Goal: Task Accomplishment & Management: Use online tool/utility

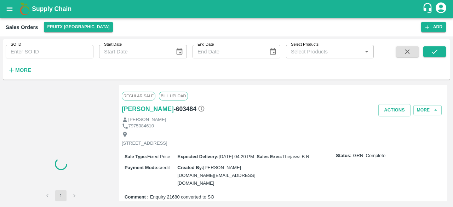
click at [10, 7] on icon "open drawer" at bounding box center [10, 9] width 8 height 8
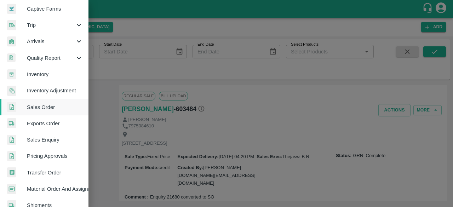
scroll to position [71, 0]
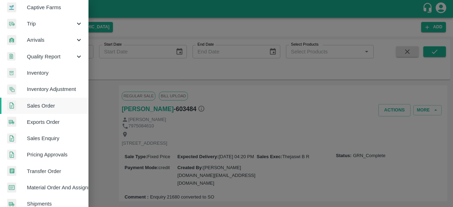
click at [37, 139] on span "Sales Enquiry" at bounding box center [55, 139] width 56 height 8
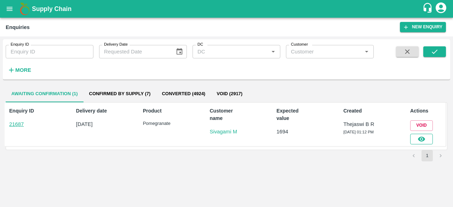
click at [426, 138] on button "button" at bounding box center [421, 139] width 23 height 11
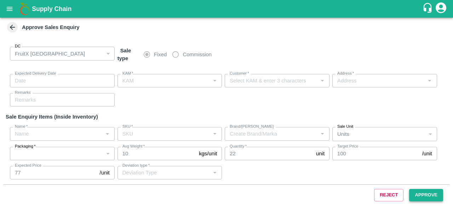
type input "29/08/2025 01:25 PM"
type input "Thejaswi B R"
type input "Sivagami M"
type input "huskur fruits Market -i53 , huskur fruits Market , Bangalore, Bangalore Rural, …"
type input "Pomegranate"
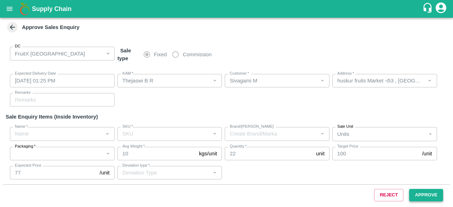
type input "KA-Damage Fruit"
type input "AS"
type input "Product quality issues"
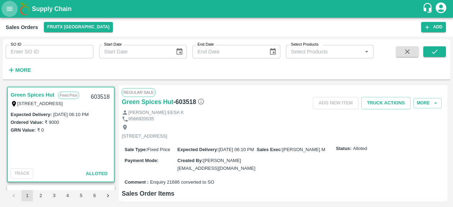
click at [12, 8] on icon "open drawer" at bounding box center [10, 9] width 8 height 8
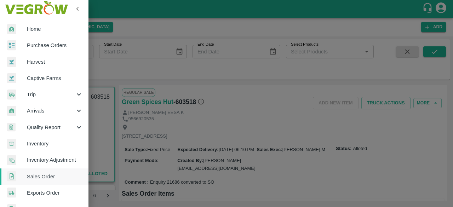
click at [48, 179] on span "Sales Order" at bounding box center [55, 177] width 56 height 8
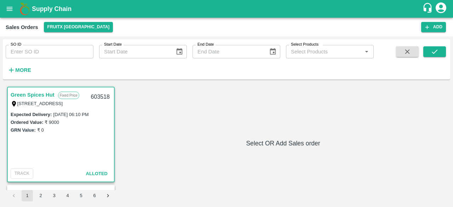
click at [7, 5] on icon "open drawer" at bounding box center [10, 9] width 8 height 8
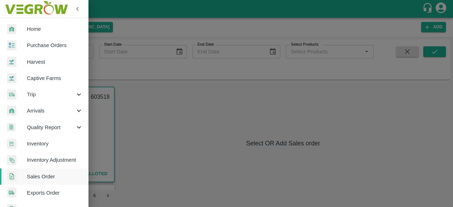
scroll to position [71, 0]
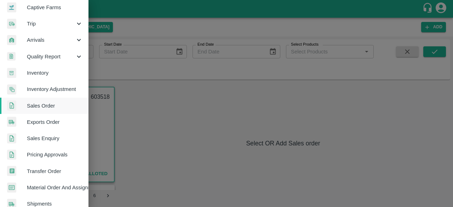
click at [46, 141] on span "Sales Enquiry" at bounding box center [55, 139] width 56 height 8
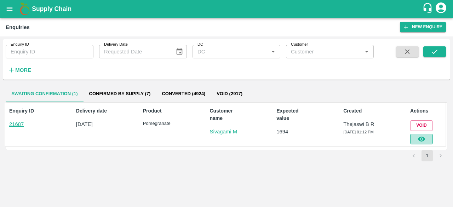
click at [426, 137] on button "button" at bounding box center [421, 139] width 23 height 11
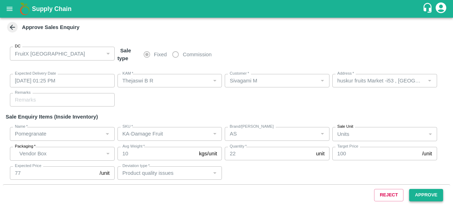
click at [430, 194] on button "Approve" at bounding box center [426, 195] width 34 height 12
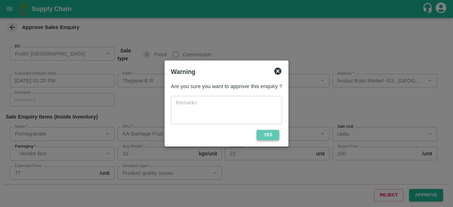
click at [268, 134] on button "Yes" at bounding box center [268, 135] width 23 height 10
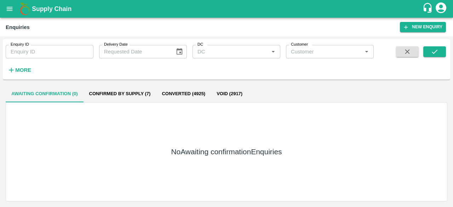
click at [8, 8] on icon "open drawer" at bounding box center [10, 9] width 8 height 8
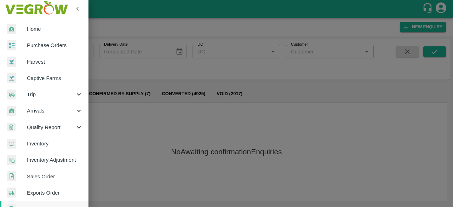
click at [62, 47] on span "Purchase Orders" at bounding box center [55, 45] width 56 height 8
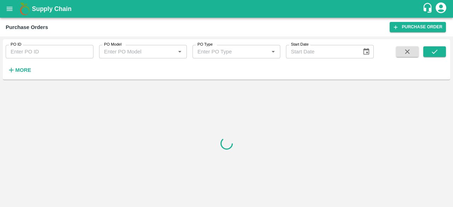
click at [23, 69] on strong "More" at bounding box center [23, 70] width 16 height 6
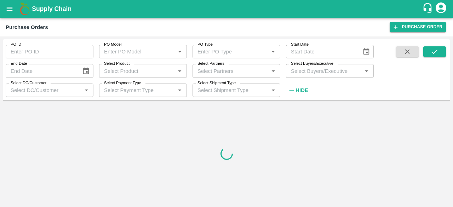
click at [11, 9] on icon "open drawer" at bounding box center [10, 9] width 8 height 8
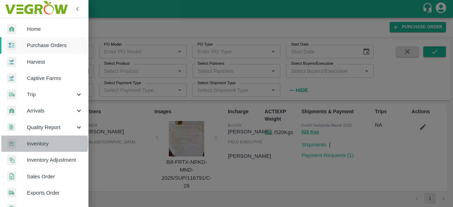
click at [33, 143] on span "Inventory" at bounding box center [55, 144] width 56 height 8
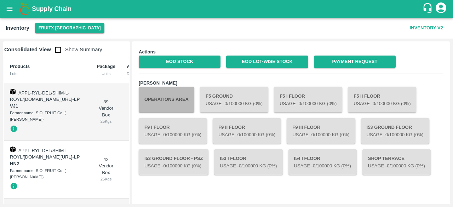
click at [177, 108] on button "Operations Area" at bounding box center [167, 99] width 56 height 25
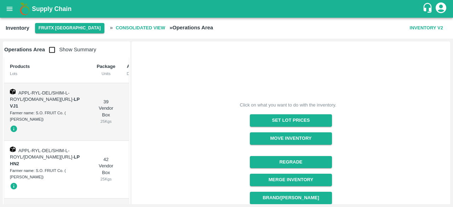
scroll to position [35, 0]
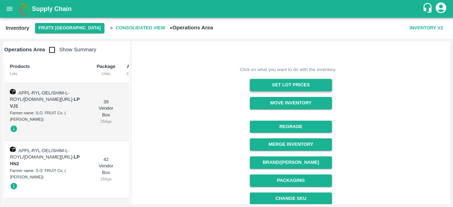
click at [281, 85] on button "Set Lot Prices" at bounding box center [291, 85] width 82 height 12
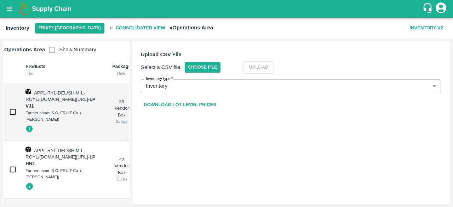
scroll to position [0, 0]
click at [181, 103] on link "Download Lot Level Prices" at bounding box center [180, 105] width 78 height 12
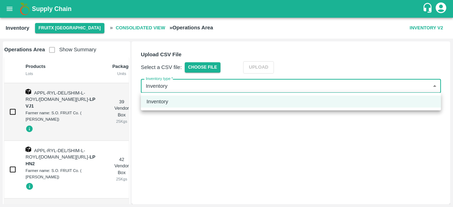
click at [331, 87] on body "Supply Chain Inventory FruitX Bangalore » Consolidated View » Operations Area I…" at bounding box center [226, 103] width 453 height 207
click at [331, 87] on div at bounding box center [226, 103] width 453 height 207
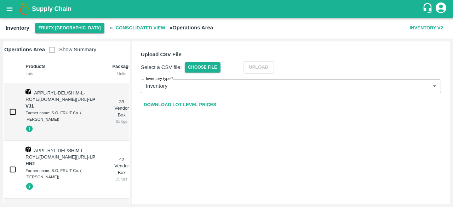
click at [53, 52] on span "Show Summary" at bounding box center [70, 50] width 51 height 6
click at [14, 113] on input "checkbox" at bounding box center [13, 112] width 14 height 14
click at [10, 114] on input "checkbox" at bounding box center [13, 112] width 14 height 14
checkbox input "false"
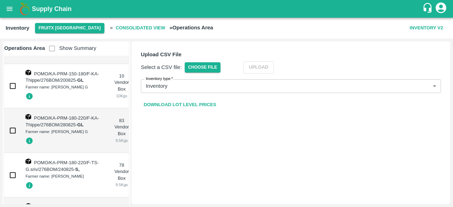
scroll to position [3626, 0]
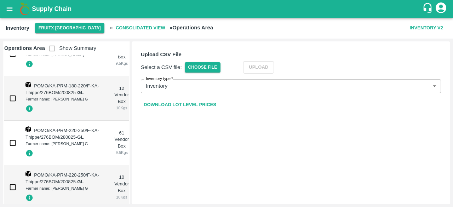
checkbox input "true"
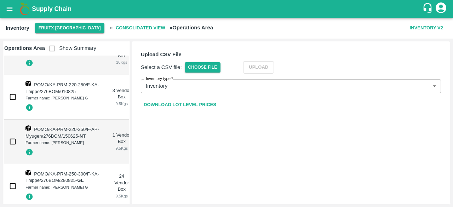
checkbox input "true"
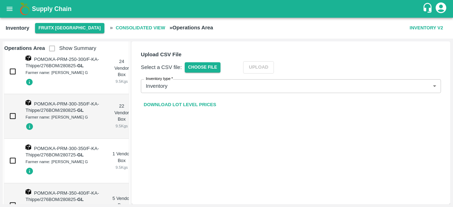
checkbox input "true"
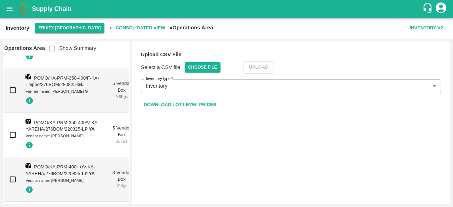
checkbox input "true"
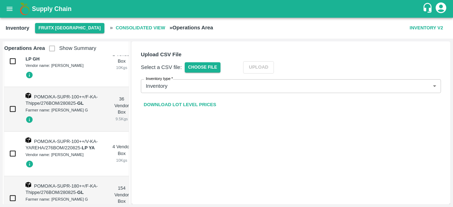
drag, startPoint x: 14, startPoint y: 118, endPoint x: 11, endPoint y: 169, distance: 51.4
checkbox input "true"
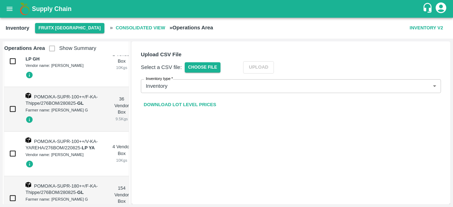
scroll to position [4322, 0]
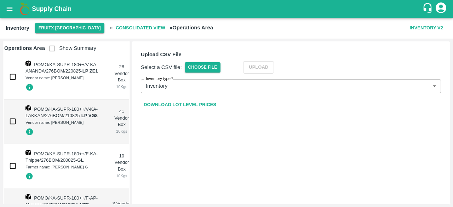
checkbox input "true"
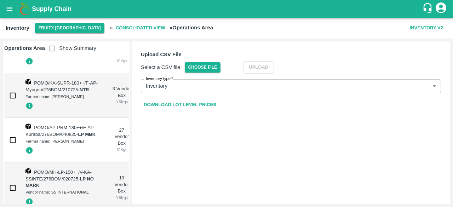
checkbox input "true"
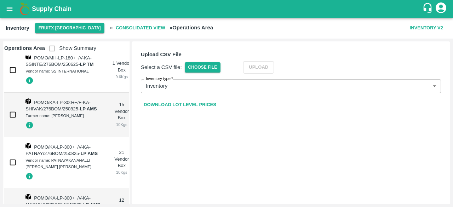
checkbox input "true"
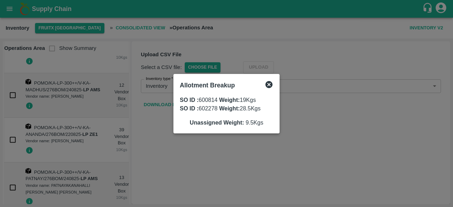
click at [268, 87] on icon at bounding box center [268, 84] width 7 height 7
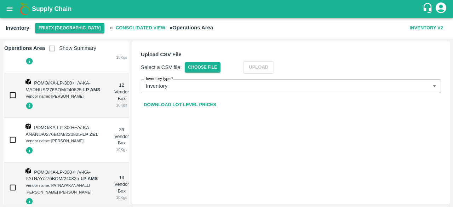
drag, startPoint x: 16, startPoint y: 123, endPoint x: 15, endPoint y: 179, distance: 55.9
checkbox input "true"
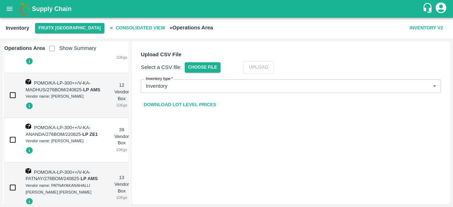
scroll to position [5025, 0]
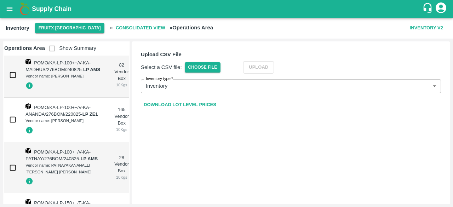
checkbox input "true"
checkbox input "false"
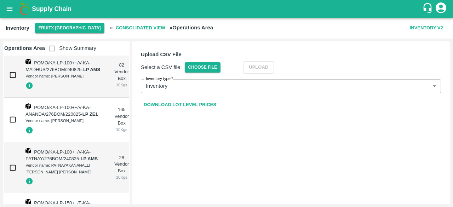
scroll to position [5147, 0]
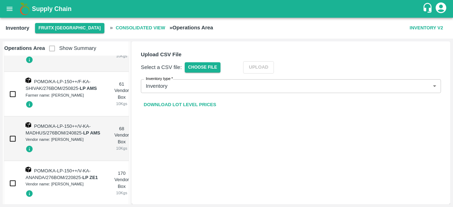
drag, startPoint x: 14, startPoint y: 120, endPoint x: 289, endPoint y: 48, distance: 283.8
checkbox input "true"
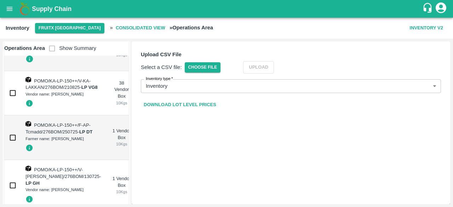
drag, startPoint x: 13, startPoint y: 122, endPoint x: 267, endPoint y: 35, distance: 268.6
checkbox input "true"
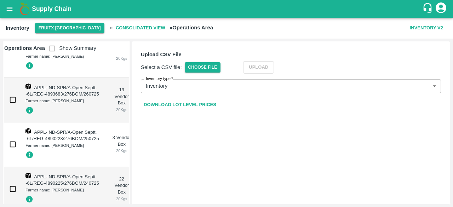
checkbox input "true"
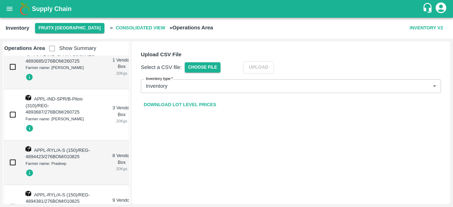
checkbox input "true"
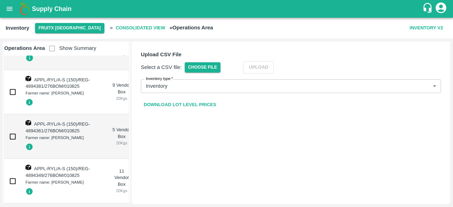
checkbox input "true"
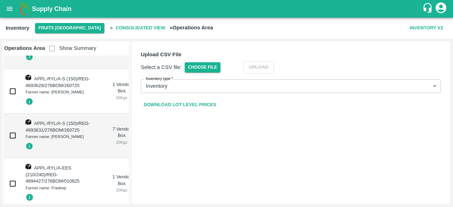
checkbox input "true"
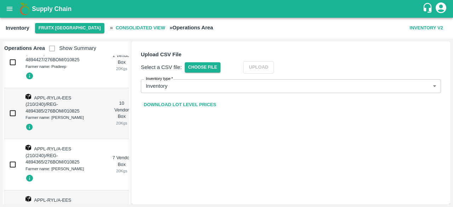
drag, startPoint x: 12, startPoint y: 120, endPoint x: 14, endPoint y: 182, distance: 62.7
checkbox input "true"
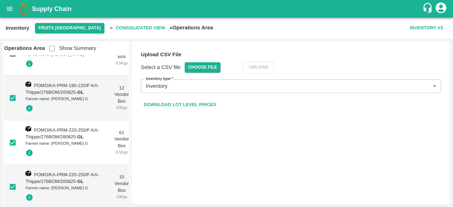
scroll to position [3574, 0]
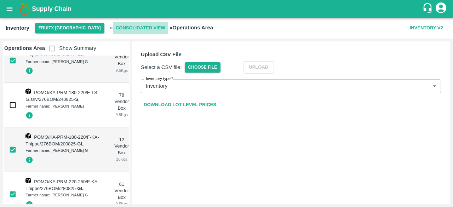
click at [117, 26] on b "Consolidated View" at bounding box center [141, 28] width 50 height 8
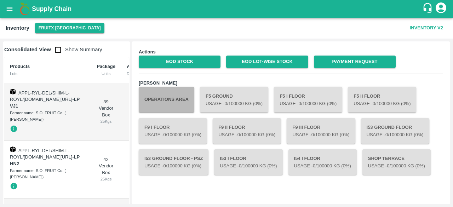
click at [176, 102] on button "Operations Area" at bounding box center [167, 99] width 56 height 25
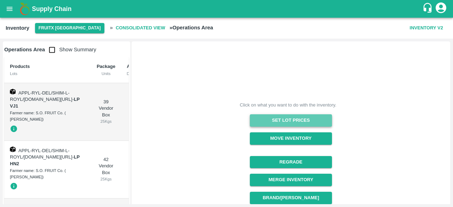
click at [289, 117] on button "Set Lot Prices" at bounding box center [291, 120] width 82 height 12
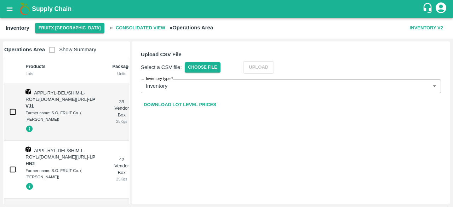
scroll to position [3645, 0]
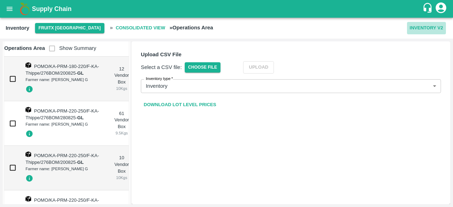
click at [425, 27] on button "Inventory V2" at bounding box center [426, 28] width 39 height 12
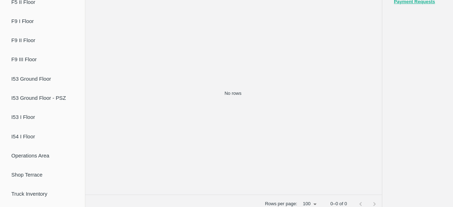
scroll to position [35, 0]
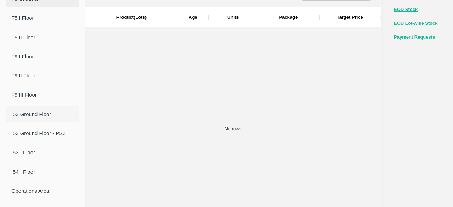
click at [44, 115] on span "I53 Ground Floor" at bounding box center [42, 114] width 62 height 8
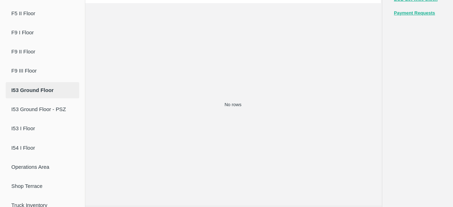
scroll to position [71, 0]
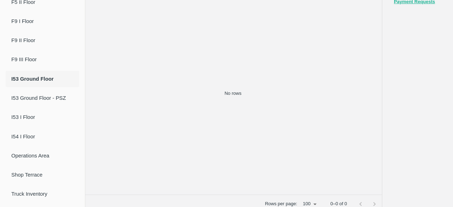
click at [56, 83] on li "I53 Ground Floor" at bounding box center [43, 79] width 74 height 16
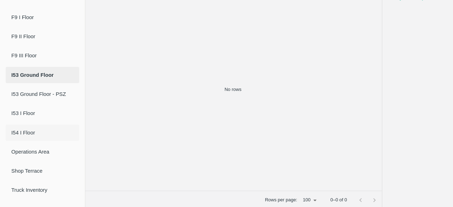
scroll to position [77, 0]
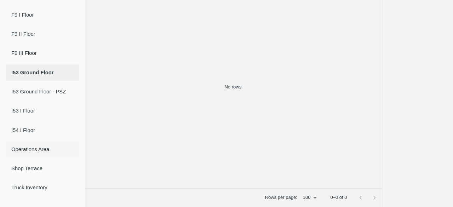
click at [29, 153] on span "Operations Area" at bounding box center [42, 149] width 62 height 8
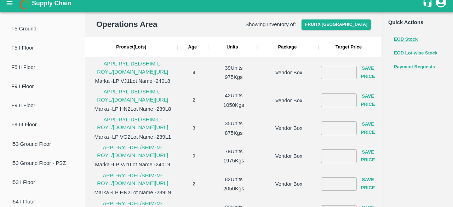
scroll to position [0, 0]
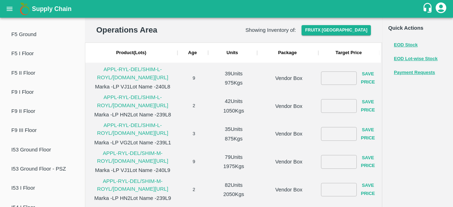
click at [210, 98] on div "42 Units 1050 Kgs" at bounding box center [232, 105] width 49 height 28
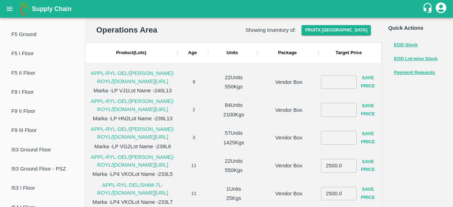
scroll to position [484, 0]
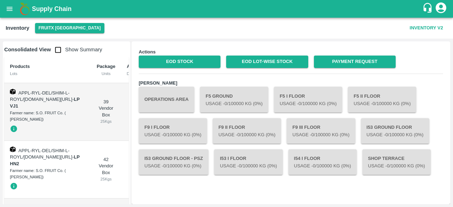
click at [199, 68] on div "Actions EOD Stock EOD Lot-wise Stock Payment Request Chambers Operations Area F…" at bounding box center [290, 123] width 311 height 156
click at [159, 95] on button "Operations Area" at bounding box center [167, 99] width 56 height 25
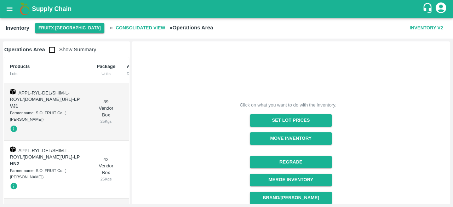
click at [421, 28] on button "Inventory V2" at bounding box center [426, 28] width 39 height 12
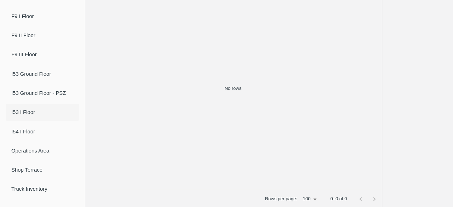
scroll to position [77, 0]
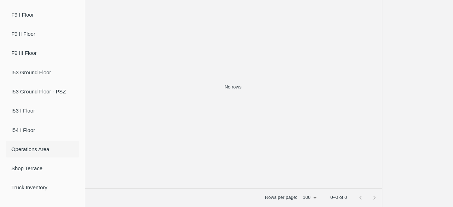
click at [50, 149] on span "Operations Area" at bounding box center [42, 149] width 62 height 8
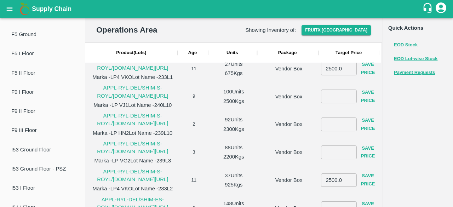
scroll to position [193, 0]
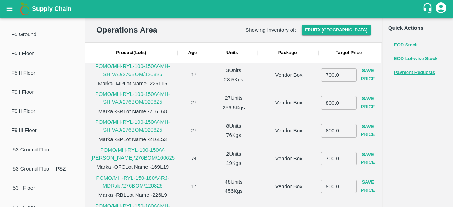
click at [151, 123] on p "POMO/MH-RYL-100-150/V-MH-SHIVAJ/276BOM/020825" at bounding box center [132, 126] width 89 height 16
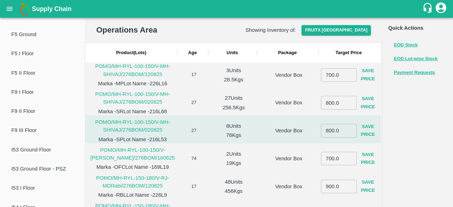
click at [151, 123] on p "POMO/MH-RYL-100-150/V-MH-SHIVAJ/276BOM/020825" at bounding box center [132, 126] width 89 height 16
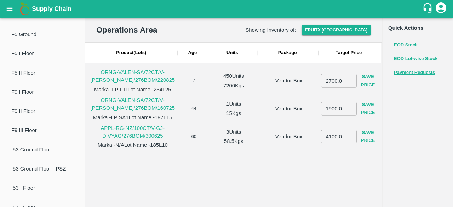
scroll to position [516, 0]
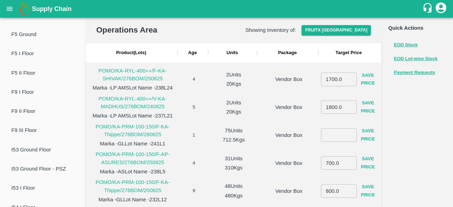
click at [324, 133] on input "number" at bounding box center [339, 134] width 36 height 13
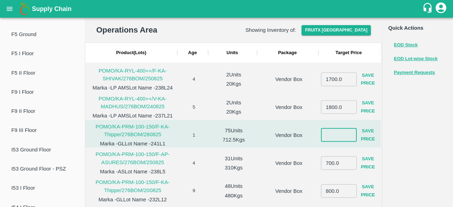
click at [332, 133] on input "number" at bounding box center [339, 134] width 36 height 13
type input "7"
type input "700"
click at [364, 136] on button "Save Price" at bounding box center [368, 135] width 23 height 21
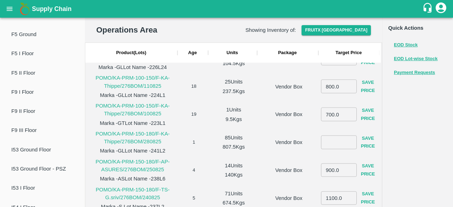
scroll to position [1548, 0]
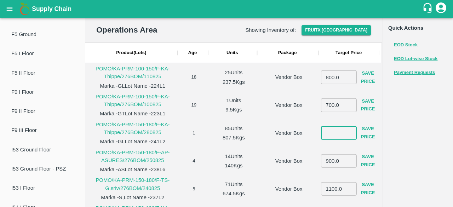
click at [330, 135] on input "number" at bounding box center [339, 132] width 36 height 13
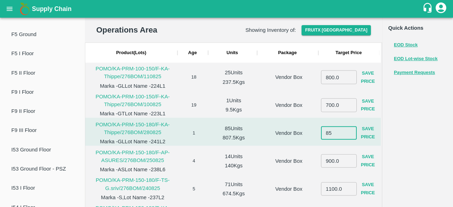
type input "8"
type input "900"
click at [370, 130] on button "Save Price" at bounding box center [368, 133] width 23 height 21
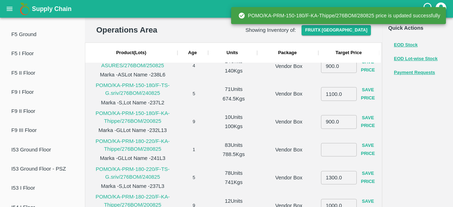
scroll to position [1645, 0]
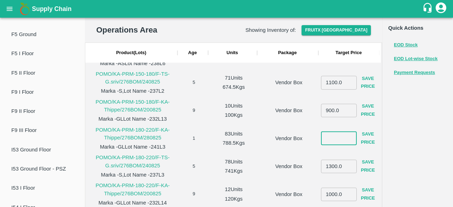
click at [332, 141] on input "number" at bounding box center [339, 138] width 36 height 13
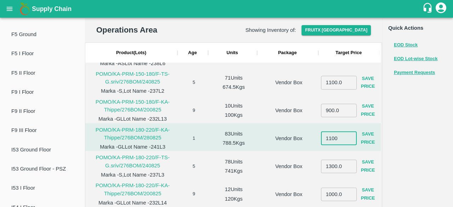
type input "1100"
click at [366, 135] on button "Save Price" at bounding box center [368, 138] width 23 height 21
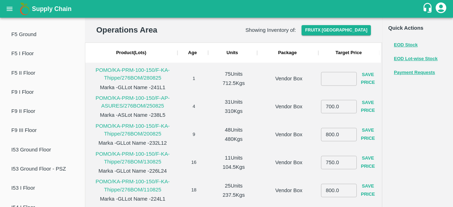
scroll to position [1470, 0]
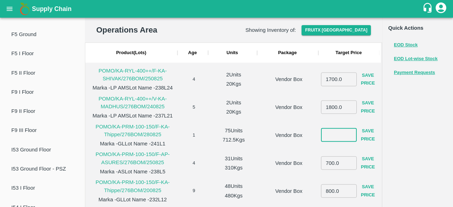
click at [333, 136] on input "number" at bounding box center [339, 134] width 36 height 13
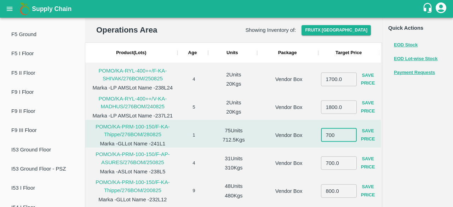
type input "700"
click at [364, 134] on button "Save Price" at bounding box center [368, 135] width 23 height 21
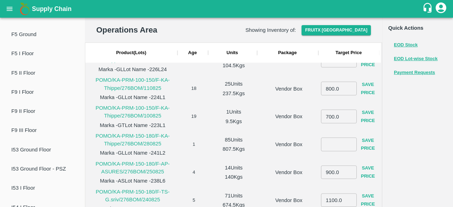
scroll to position [1548, 0]
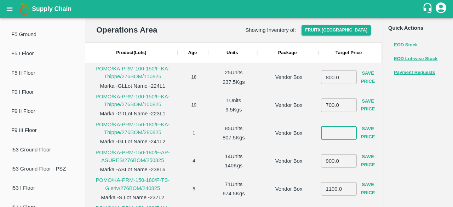
click at [329, 134] on input "number" at bounding box center [339, 132] width 36 height 13
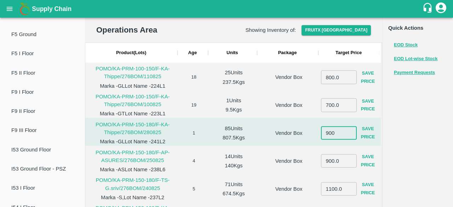
type input "900"
click at [365, 131] on button "Save Price" at bounding box center [368, 133] width 23 height 21
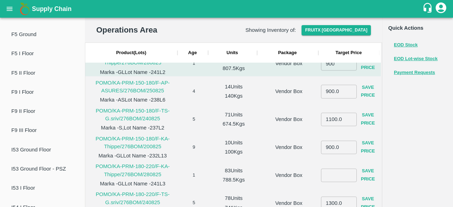
scroll to position [1611, 0]
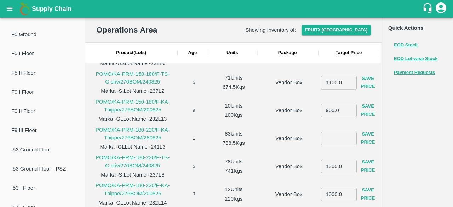
click at [327, 139] on input "number" at bounding box center [339, 138] width 36 height 13
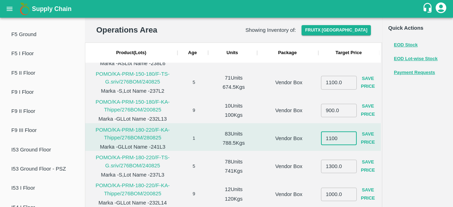
type input "1100"
click at [366, 139] on button "Save Price" at bounding box center [368, 138] width 23 height 21
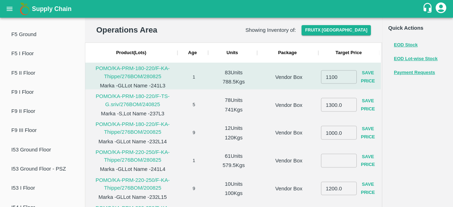
scroll to position [1709, 0]
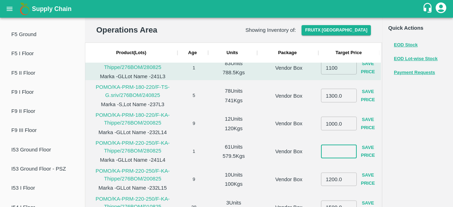
click at [328, 150] on input "number" at bounding box center [339, 151] width 36 height 13
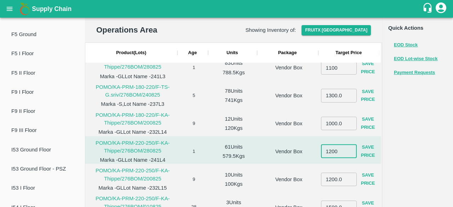
type input "1200"
click at [364, 148] on button "Save Price" at bounding box center [368, 151] width 23 height 21
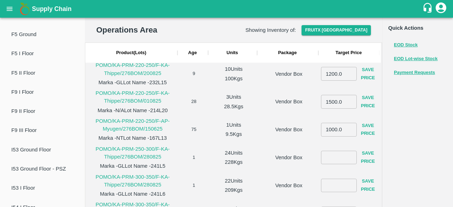
scroll to position [1982, 0]
click at [332, 154] on input "number" at bounding box center [339, 156] width 36 height 13
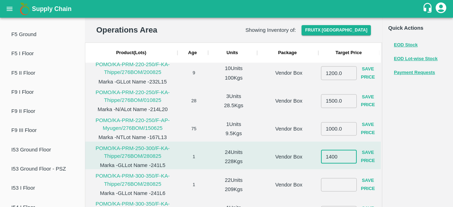
type input "1400"
click at [364, 166] on button "Save Price" at bounding box center [368, 157] width 23 height 21
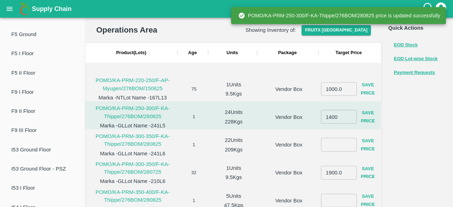
scroll to position [1870, 0]
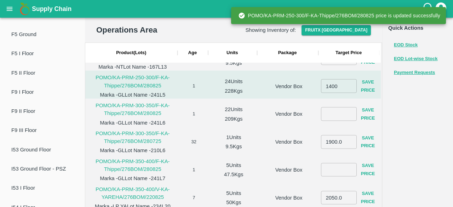
click at [330, 116] on input "number" at bounding box center [339, 113] width 36 height 13
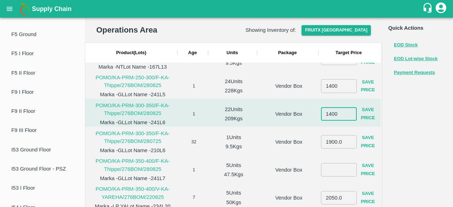
type input "1400"
click at [369, 110] on button "Save Price" at bounding box center [368, 114] width 23 height 21
click at [336, 172] on input "number" at bounding box center [339, 169] width 36 height 13
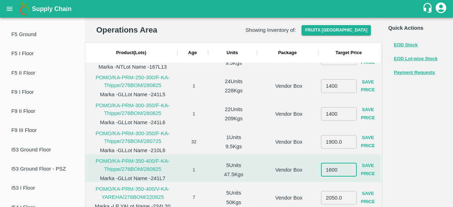
type input "1600"
click at [368, 164] on button "Save Price" at bounding box center [368, 170] width 23 height 21
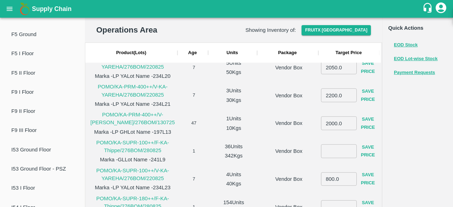
scroll to position [1999, 0]
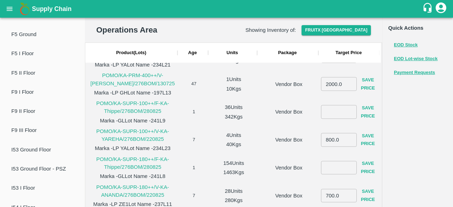
click at [336, 91] on input "2000.0" at bounding box center [339, 83] width 36 height 13
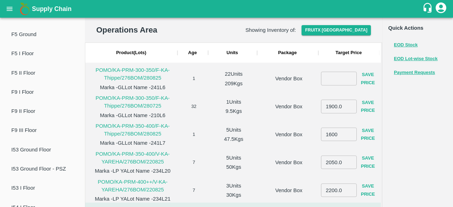
scroll to position [1903, 0]
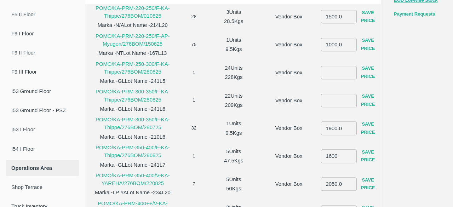
type input "20011"
click at [325, 74] on input "number" at bounding box center [339, 72] width 36 height 13
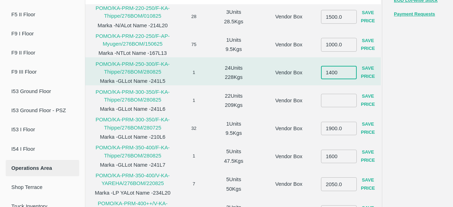
type input "1400"
click at [369, 71] on button "Save Price" at bounding box center [368, 72] width 23 height 21
click at [325, 101] on input "number" at bounding box center [339, 100] width 36 height 13
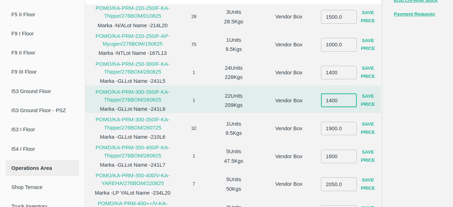
type input "1400"
click at [369, 102] on button "Save Price" at bounding box center [368, 100] width 23 height 21
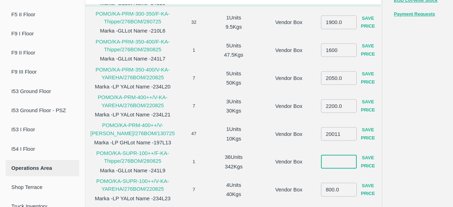
click at [329, 157] on input "number" at bounding box center [339, 161] width 36 height 13
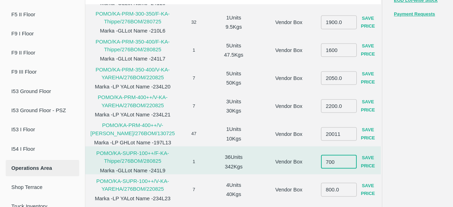
type input "700"
click at [365, 161] on button "Save Price" at bounding box center [368, 161] width 23 height 21
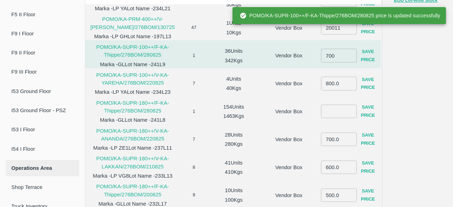
click at [334, 107] on input "number" at bounding box center [339, 111] width 36 height 13
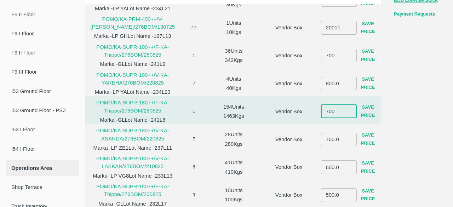
type input "700"
click at [370, 113] on button "Save Price" at bounding box center [368, 111] width 23 height 21
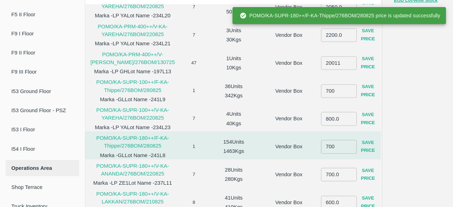
click at [337, 89] on input "700" at bounding box center [339, 90] width 36 height 13
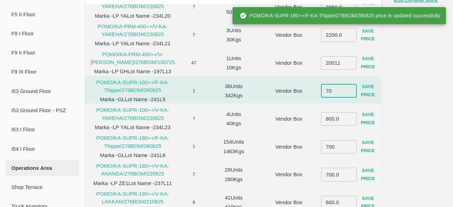
type input "7"
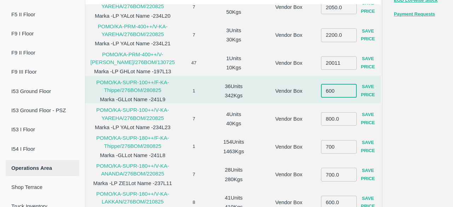
type input "600"
click at [363, 85] on button "Save Price" at bounding box center [368, 91] width 23 height 21
click at [338, 89] on input "600" at bounding box center [339, 90] width 36 height 13
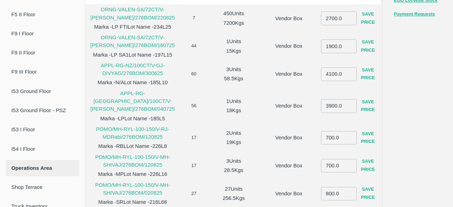
scroll to position [730, 0]
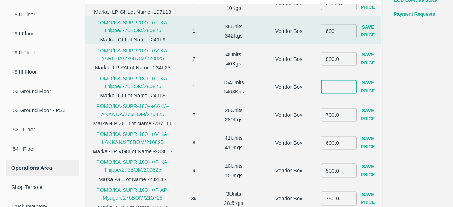
click at [331, 91] on input "number" at bounding box center [339, 86] width 36 height 13
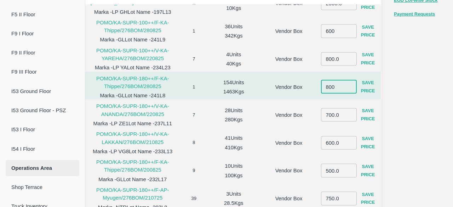
type input "800"
click at [367, 88] on button "Save Price" at bounding box center [368, 87] width 23 height 21
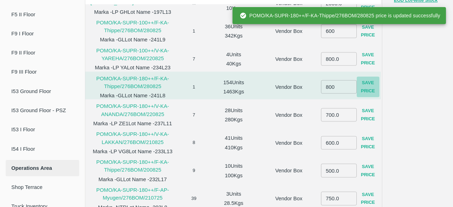
click at [367, 88] on button "Save Price" at bounding box center [368, 87] width 23 height 21
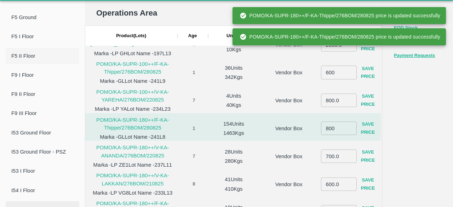
scroll to position [0, 0]
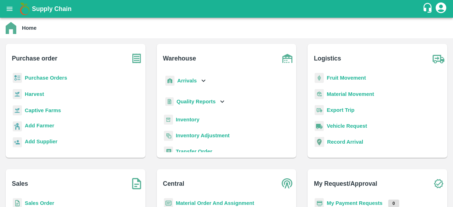
click at [14, 9] on button "open drawer" at bounding box center [9, 9] width 16 height 16
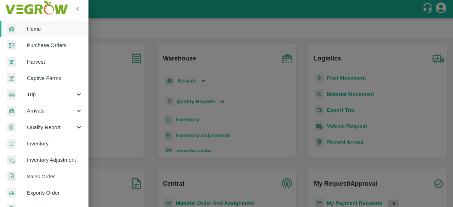
click at [113, 78] on div at bounding box center [226, 103] width 453 height 207
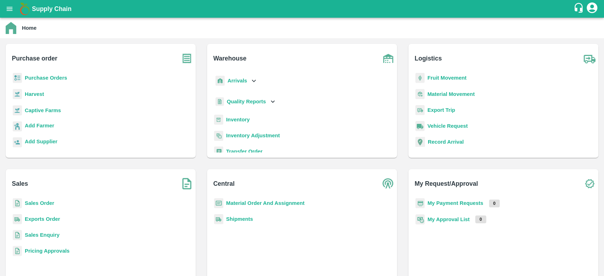
click at [12, 9] on icon "open drawer" at bounding box center [10, 9] width 8 height 8
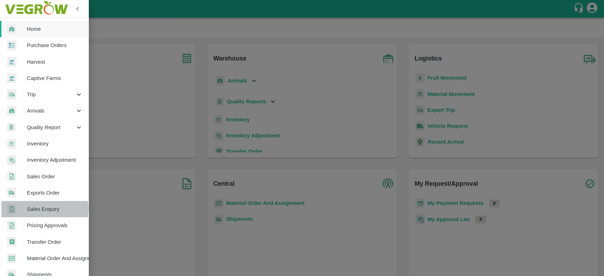
click at [40, 207] on span "Sales Enquiry" at bounding box center [55, 209] width 56 height 8
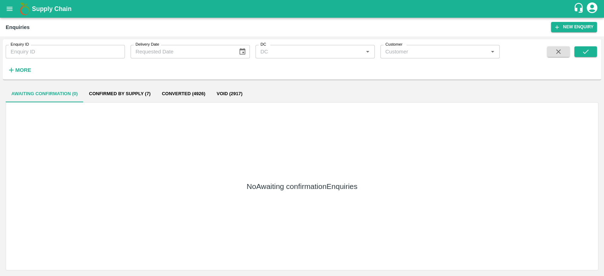
click at [135, 91] on button "Confirmed by supply (7)" at bounding box center [120, 93] width 73 height 17
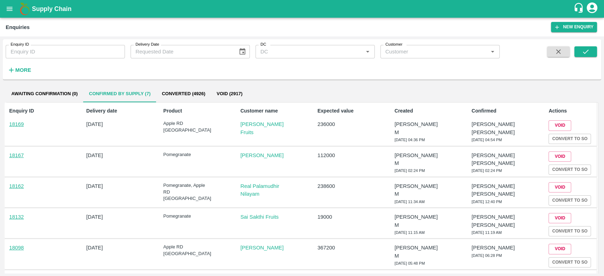
click at [231, 92] on button "Void (2917)" at bounding box center [229, 93] width 37 height 17
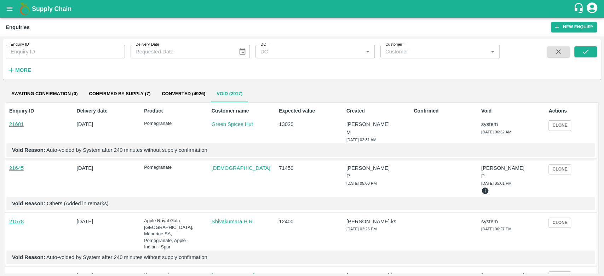
click at [33, 95] on button "Awaiting confirmation (0)" at bounding box center [45, 93] width 78 height 17
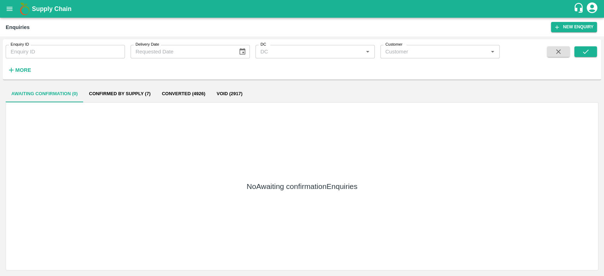
click at [40, 10] on b "Supply Chain" at bounding box center [52, 8] width 40 height 7
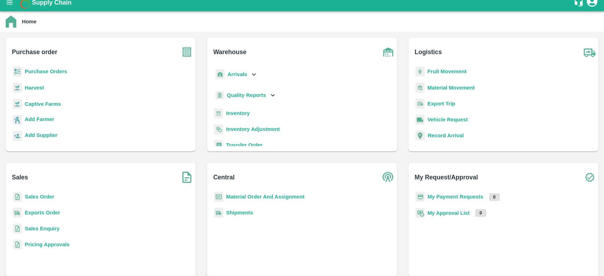
scroll to position [12, 0]
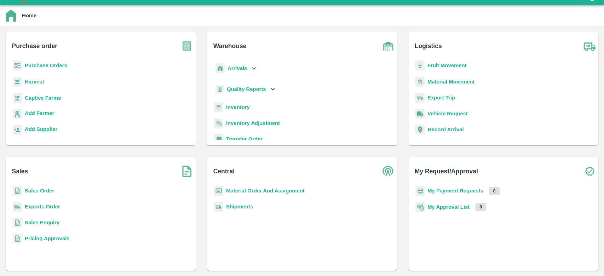
click at [39, 223] on b "Sales Enquiry" at bounding box center [42, 223] width 35 height 6
